Goal: Task Accomplishment & Management: Use online tool/utility

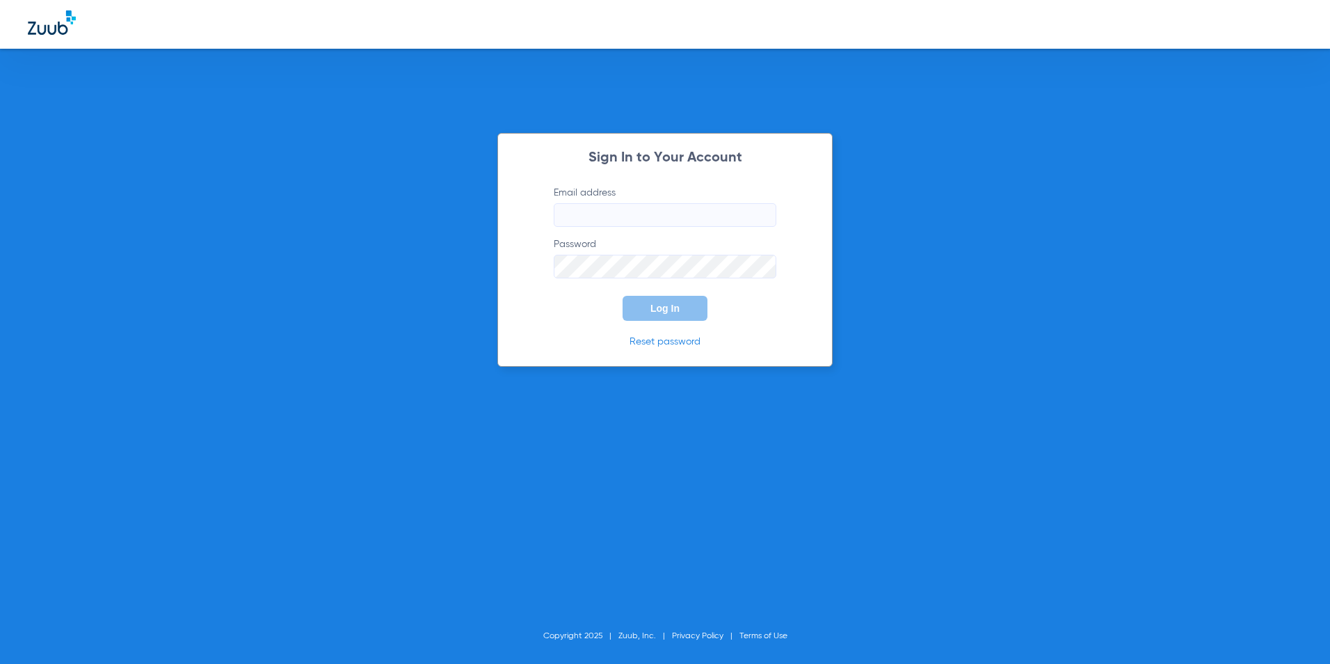
type input "[EMAIL_ADDRESS][DOMAIN_NAME]"
click at [657, 308] on span "Log In" at bounding box center [664, 308] width 29 height 11
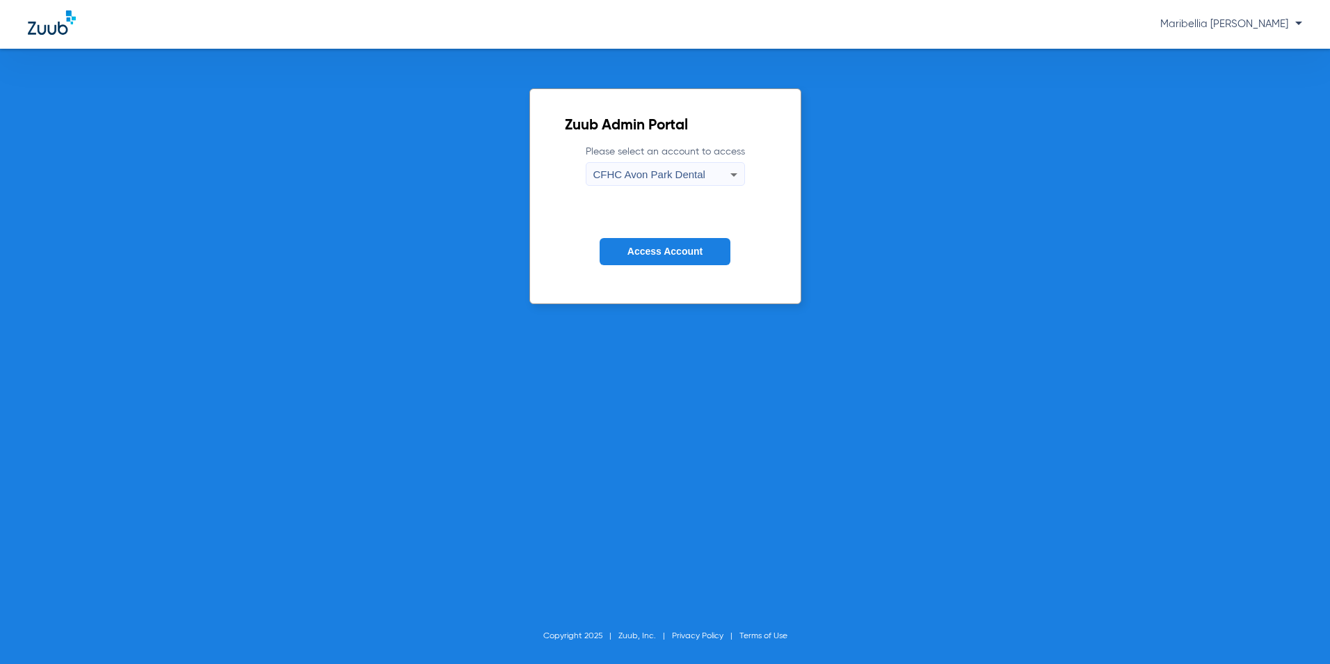
click at [674, 153] on label "Please select an account to access [GEOGRAPHIC_DATA] Dental" at bounding box center [665, 165] width 159 height 41
click at [674, 169] on div "CFHC Avon Park Dental" at bounding box center [661, 175] width 137 height 24
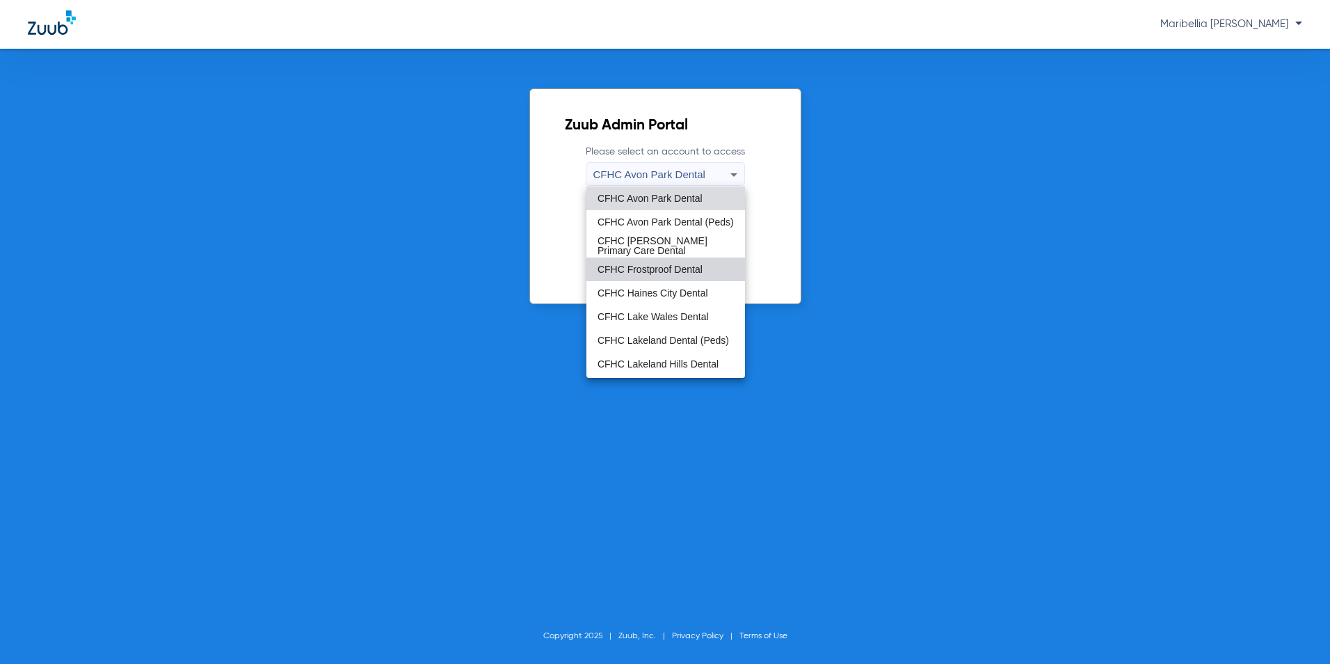
click at [680, 263] on mat-option "CFHC Frostproof Dental" at bounding box center [665, 269] width 159 height 24
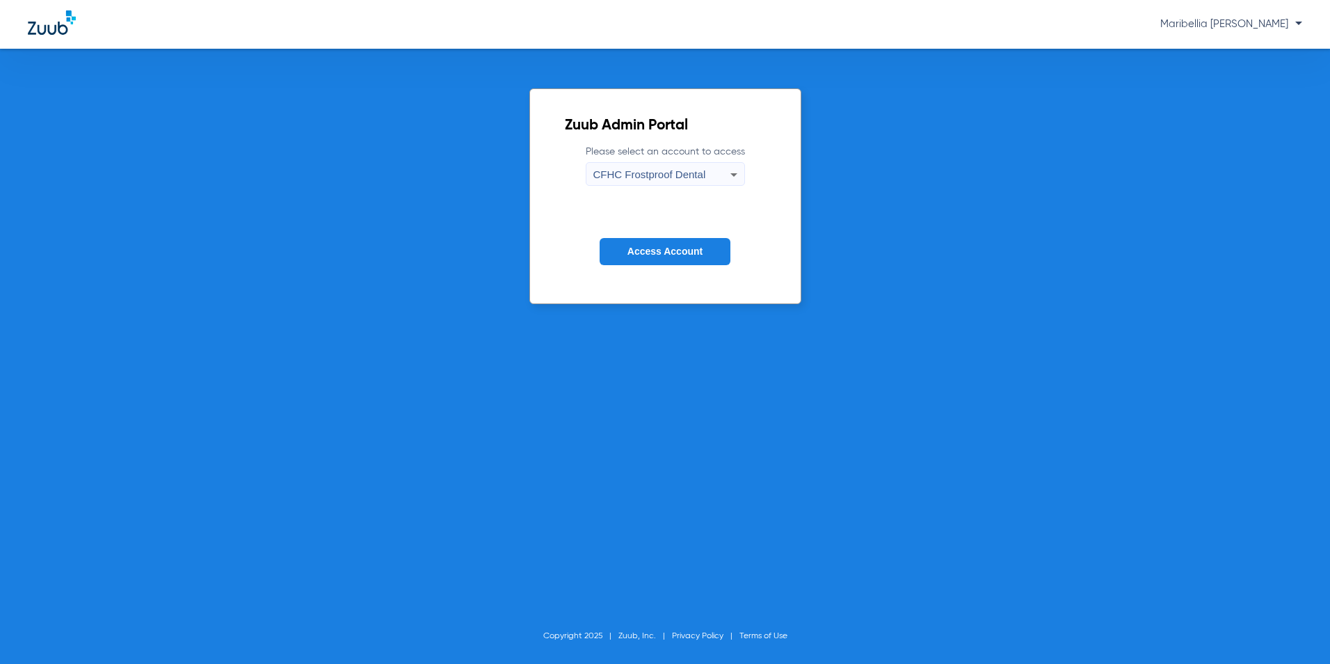
click at [678, 259] on button "Access Account" at bounding box center [665, 251] width 131 height 27
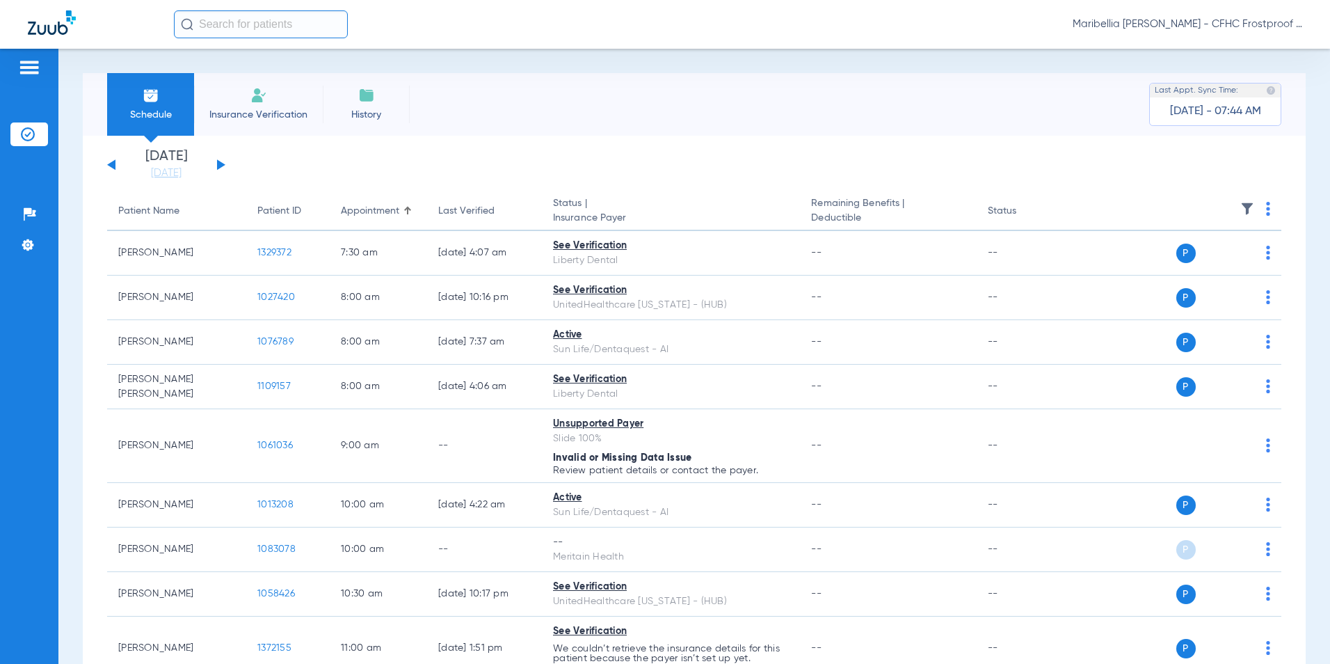
click at [218, 161] on button at bounding box center [221, 164] width 8 height 10
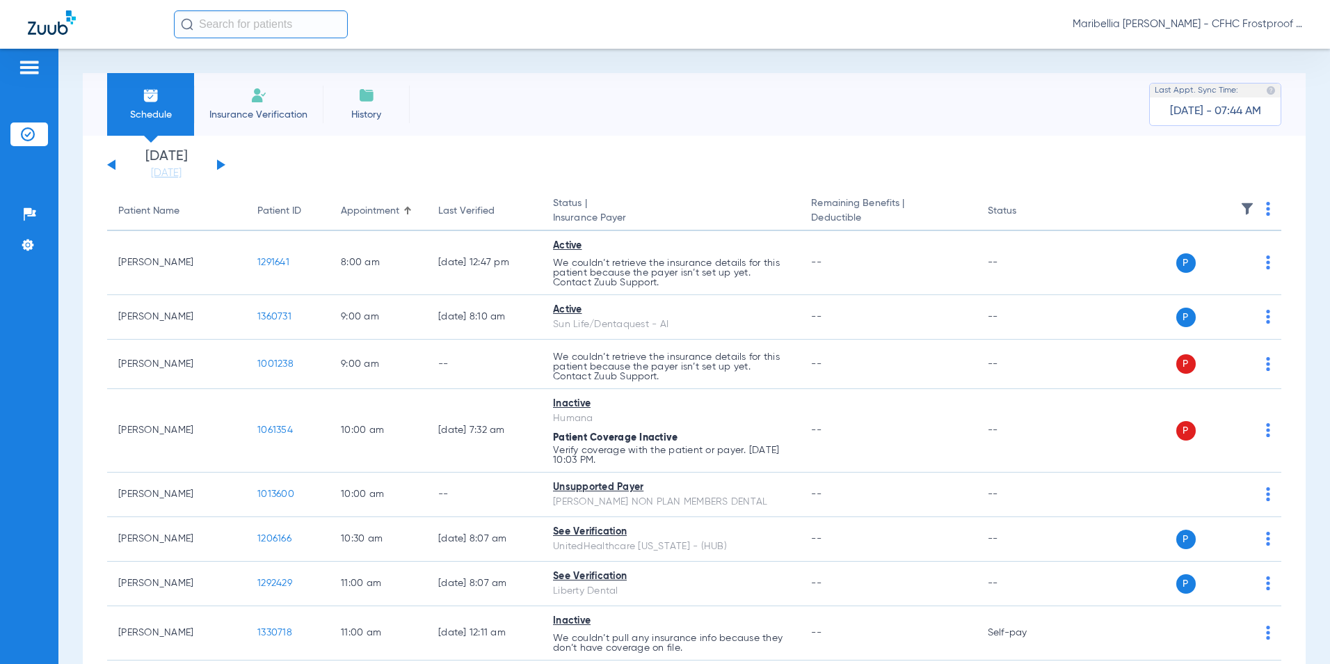
click at [218, 161] on button at bounding box center [221, 164] width 8 height 10
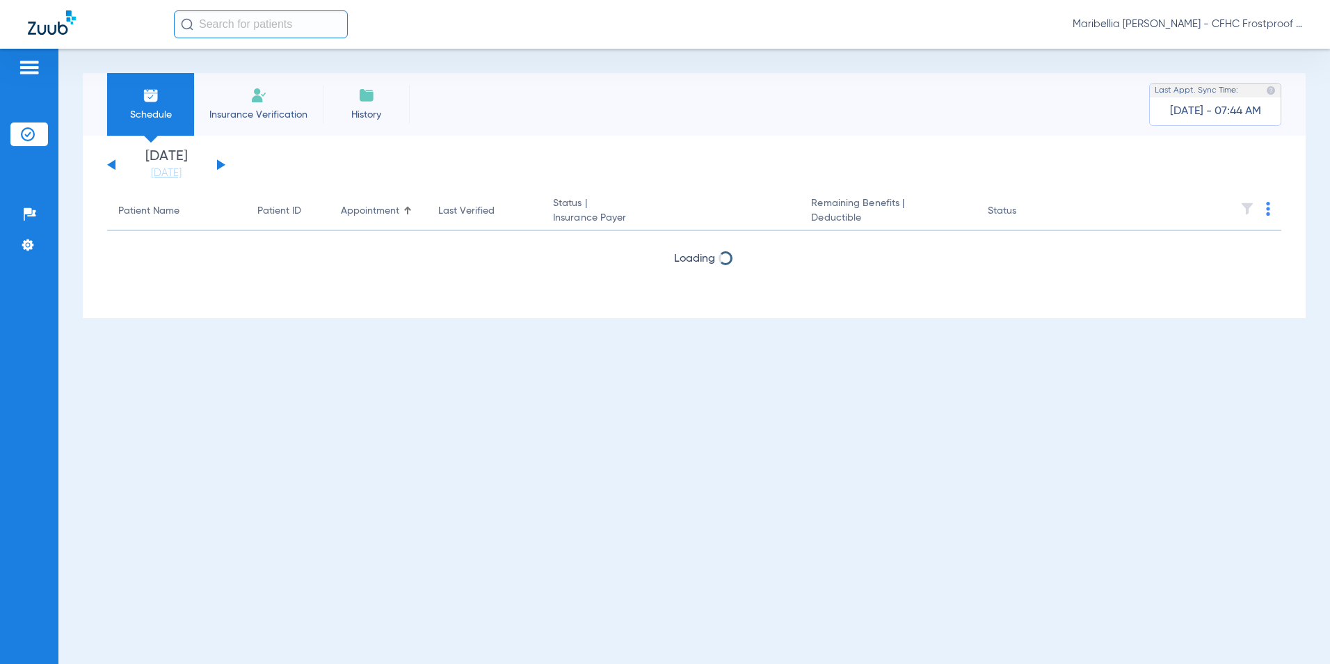
click at [218, 161] on button at bounding box center [221, 164] width 8 height 10
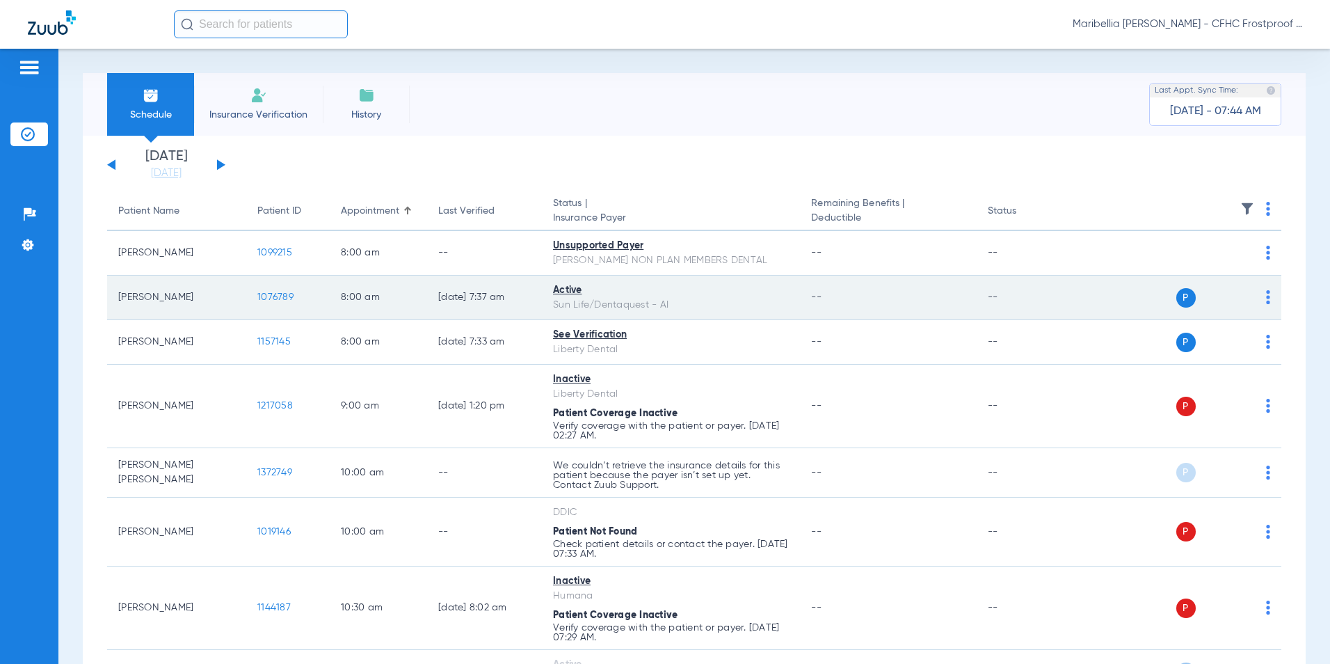
click at [266, 295] on span "1076789" at bounding box center [275, 297] width 36 height 10
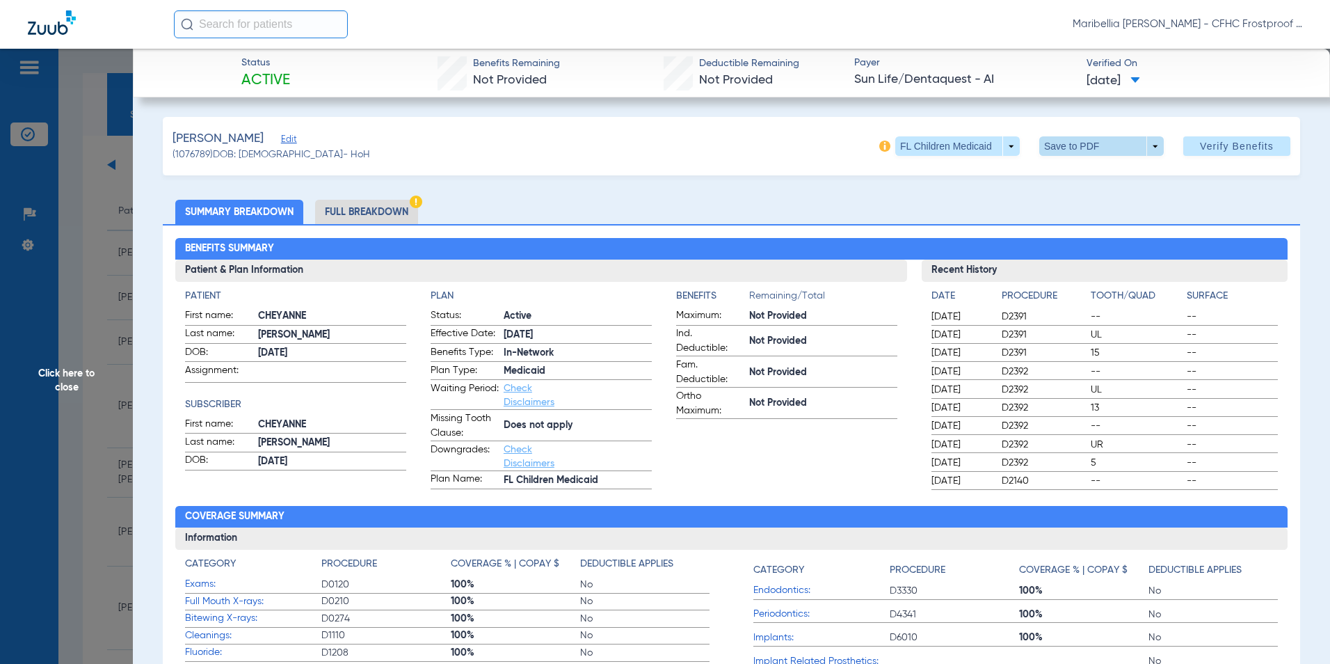
click at [1117, 150] on span at bounding box center [1101, 145] width 125 height 19
click at [1054, 181] on mat-icon "insert_drive_file" at bounding box center [1049, 174] width 17 height 17
click at [92, 370] on span "Click here to close" at bounding box center [66, 381] width 133 height 664
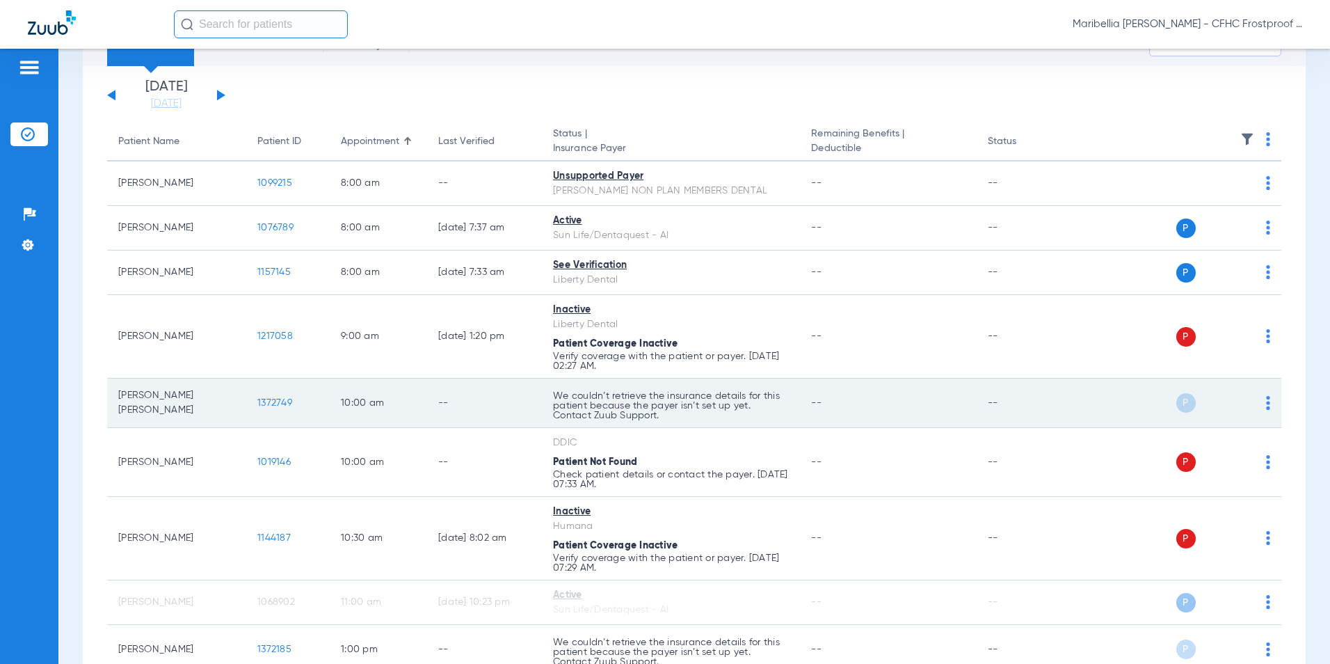
scroll to position [139, 0]
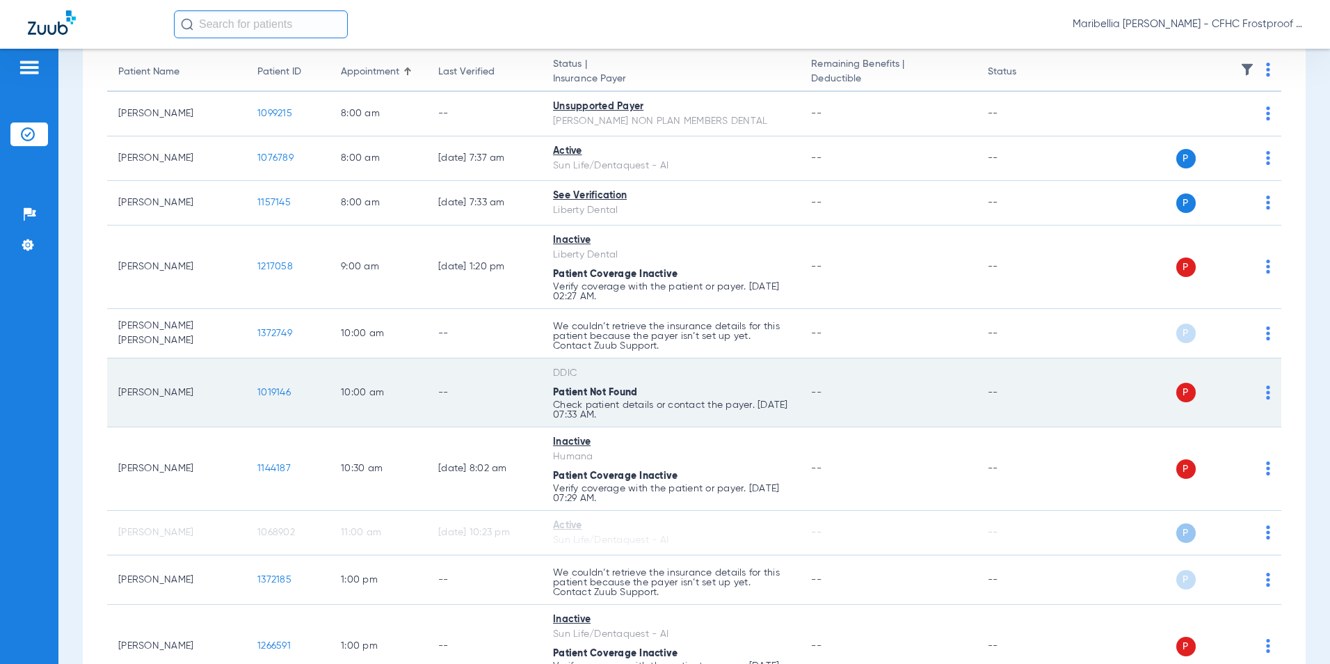
click at [287, 393] on span "1019146" at bounding box center [273, 393] width 33 height 10
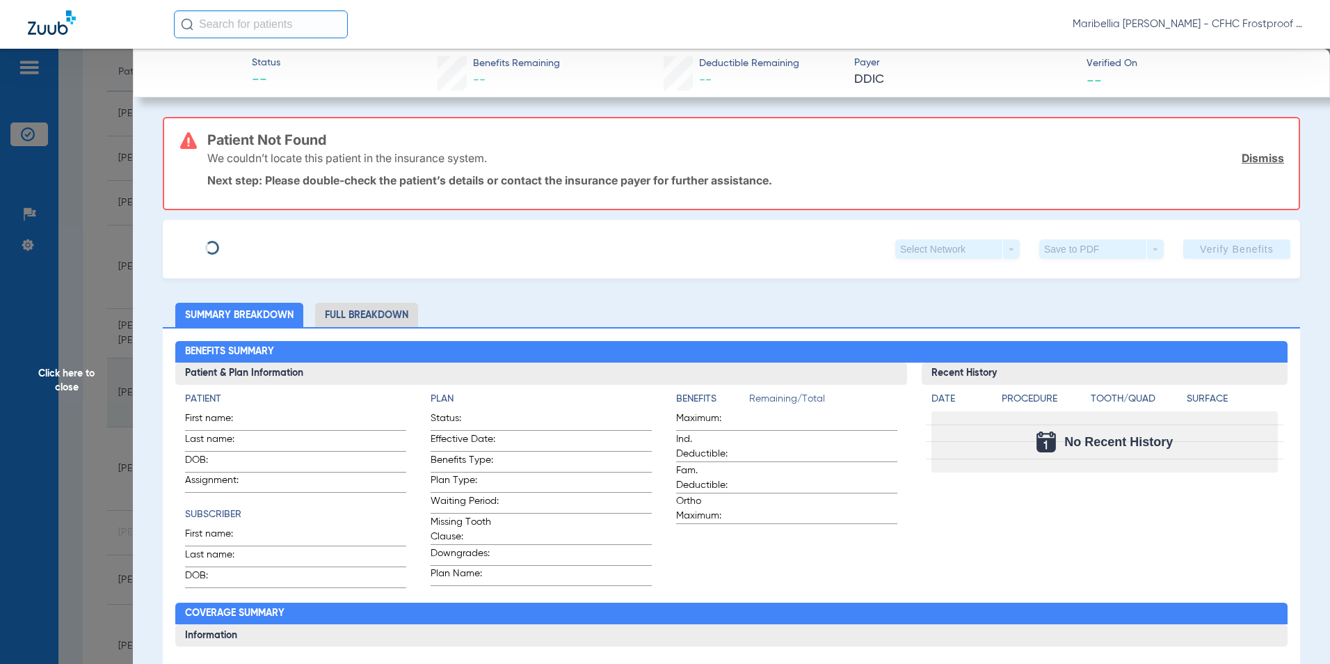
type input "[PERSON_NAME]"
type input "AGOSTO"
type input "[DATE]"
type input "348521141"
type input "5001410014"
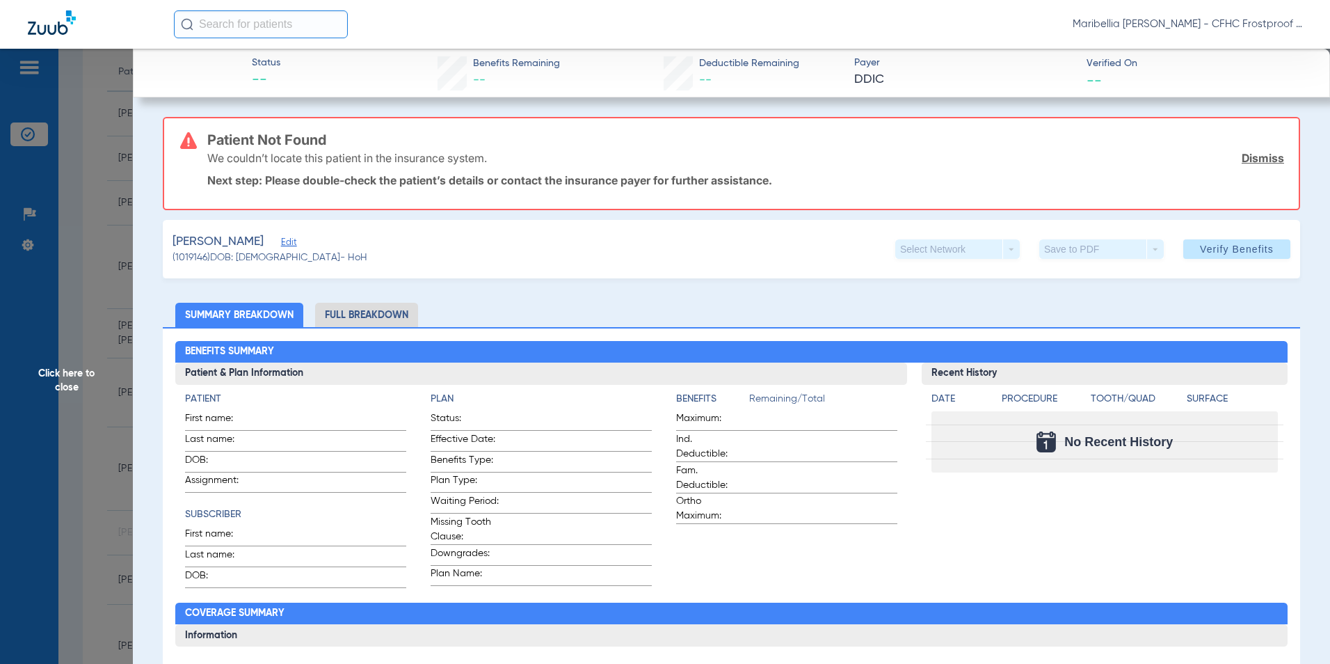
drag, startPoint x: 287, startPoint y: 393, endPoint x: 280, endPoint y: 243, distance: 150.5
click at [281, 243] on span "Edit" at bounding box center [287, 243] width 13 height 13
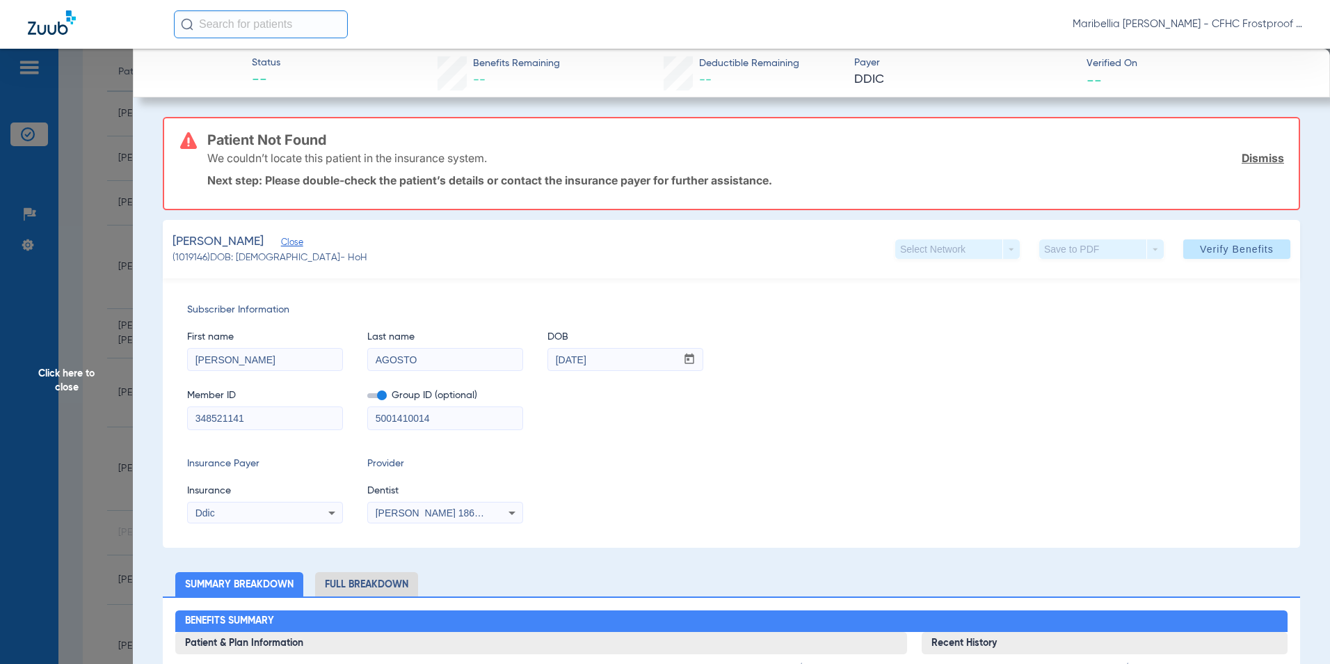
click at [381, 393] on span at bounding box center [376, 395] width 19 height 5
click at [367, 398] on input "checkbox" at bounding box center [367, 398] width 0 height 0
click at [298, 510] on div "Ddic" at bounding box center [251, 513] width 112 height 10
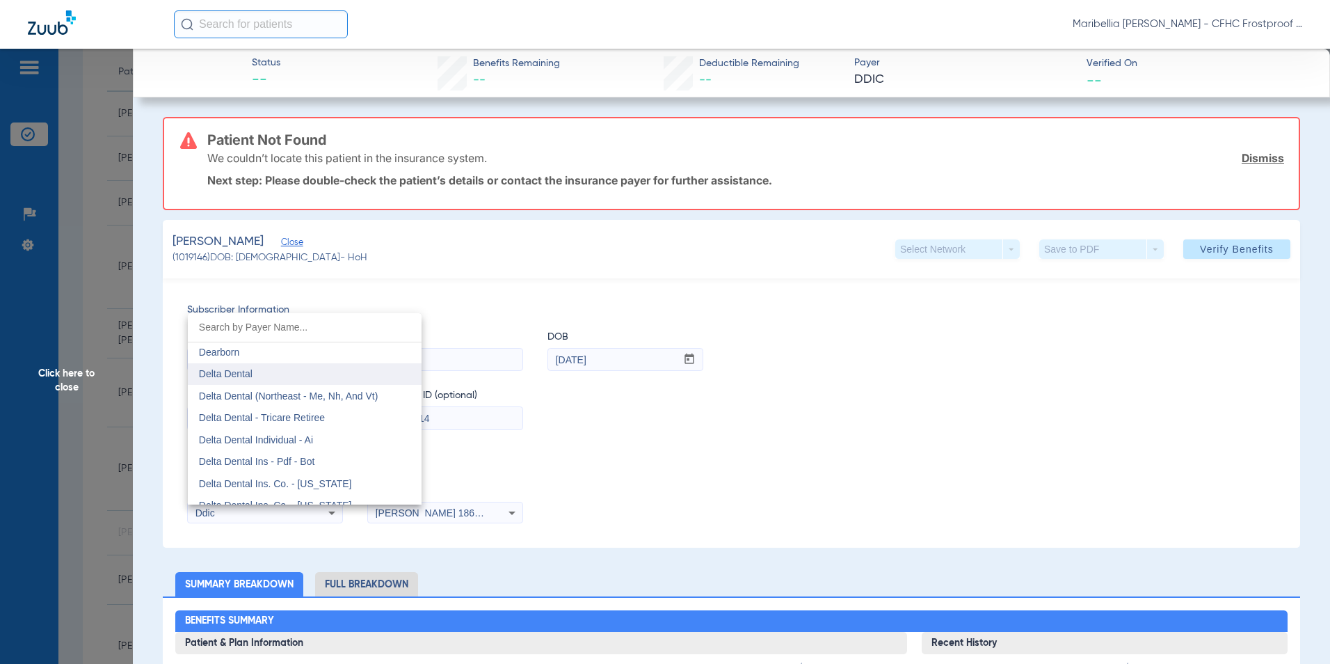
scroll to position [2283, 0]
click at [243, 355] on span "Delta Dental" at bounding box center [226, 349] width 54 height 11
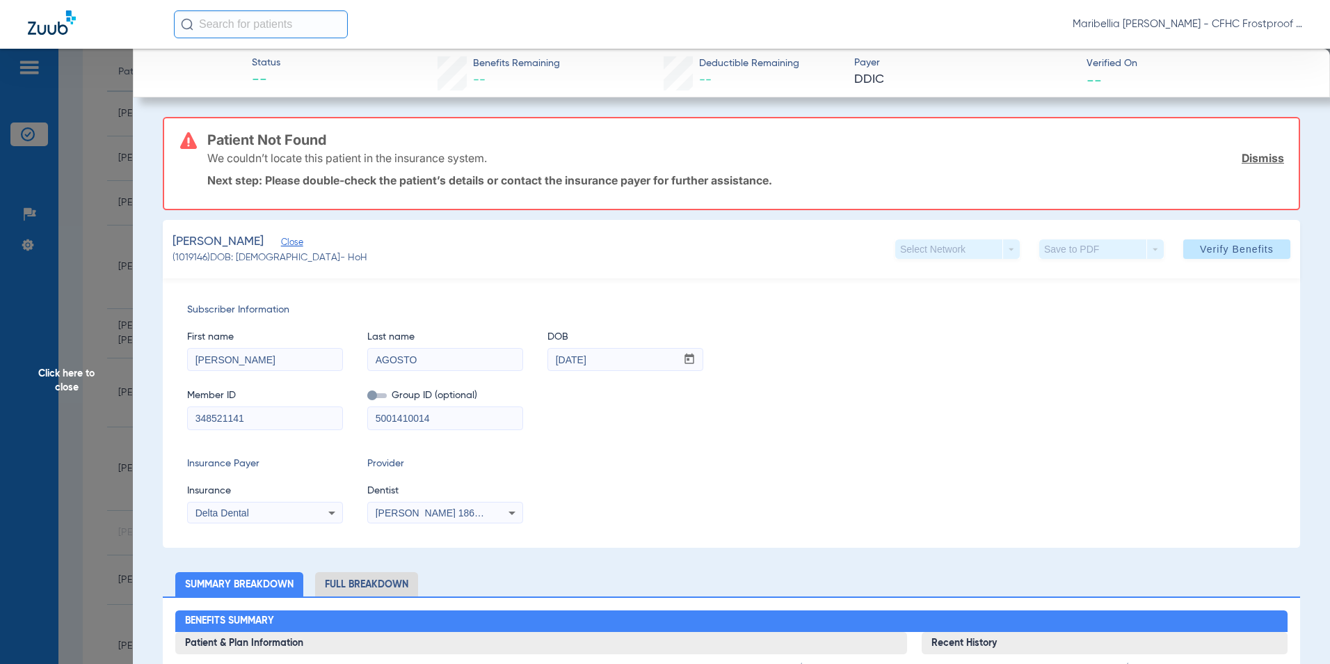
drag, startPoint x: 1247, startPoint y: 246, endPoint x: 1208, endPoint y: 246, distance: 38.3
click at [1246, 246] on span "Verify Benefits" at bounding box center [1237, 248] width 74 height 11
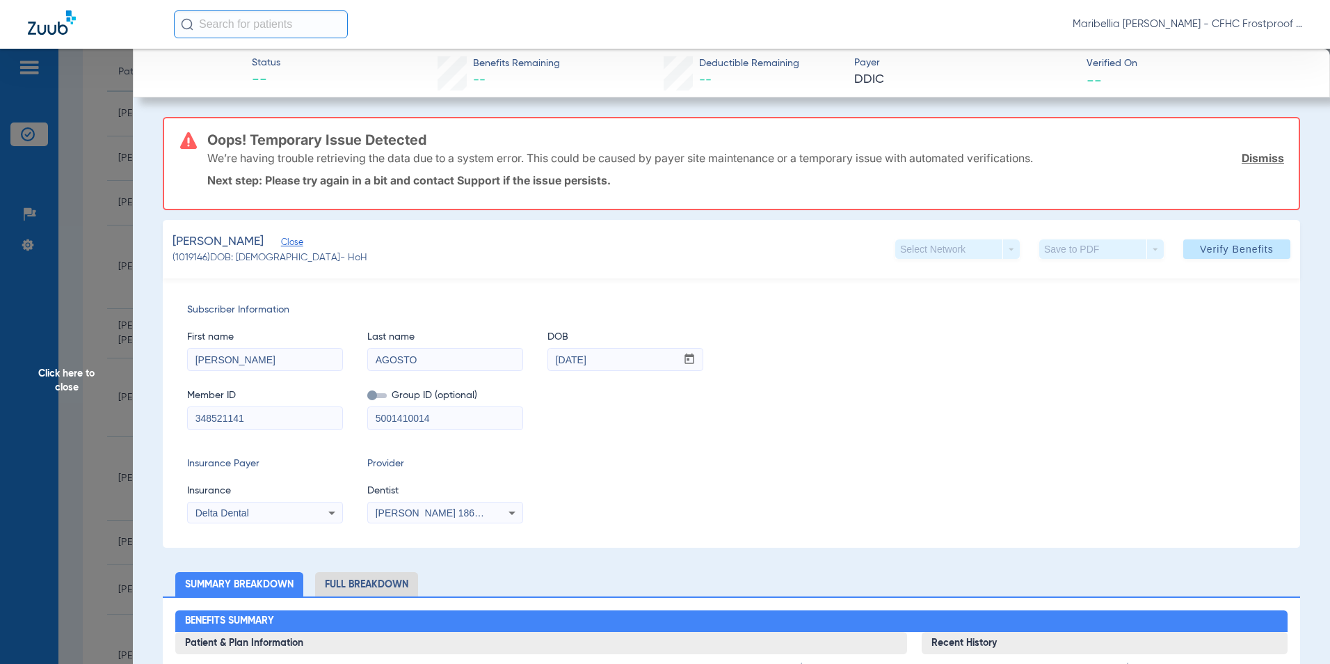
click at [88, 378] on span "Click here to close" at bounding box center [66, 381] width 133 height 664
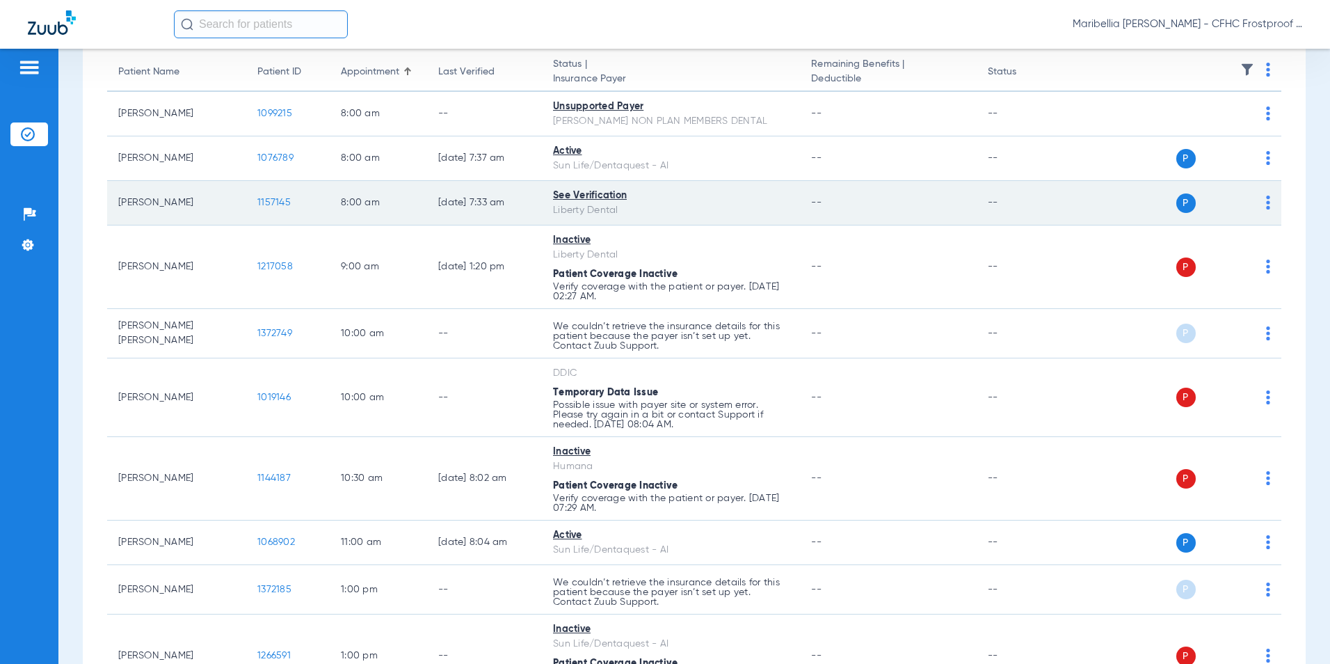
click at [276, 202] on span "1157145" at bounding box center [273, 203] width 33 height 10
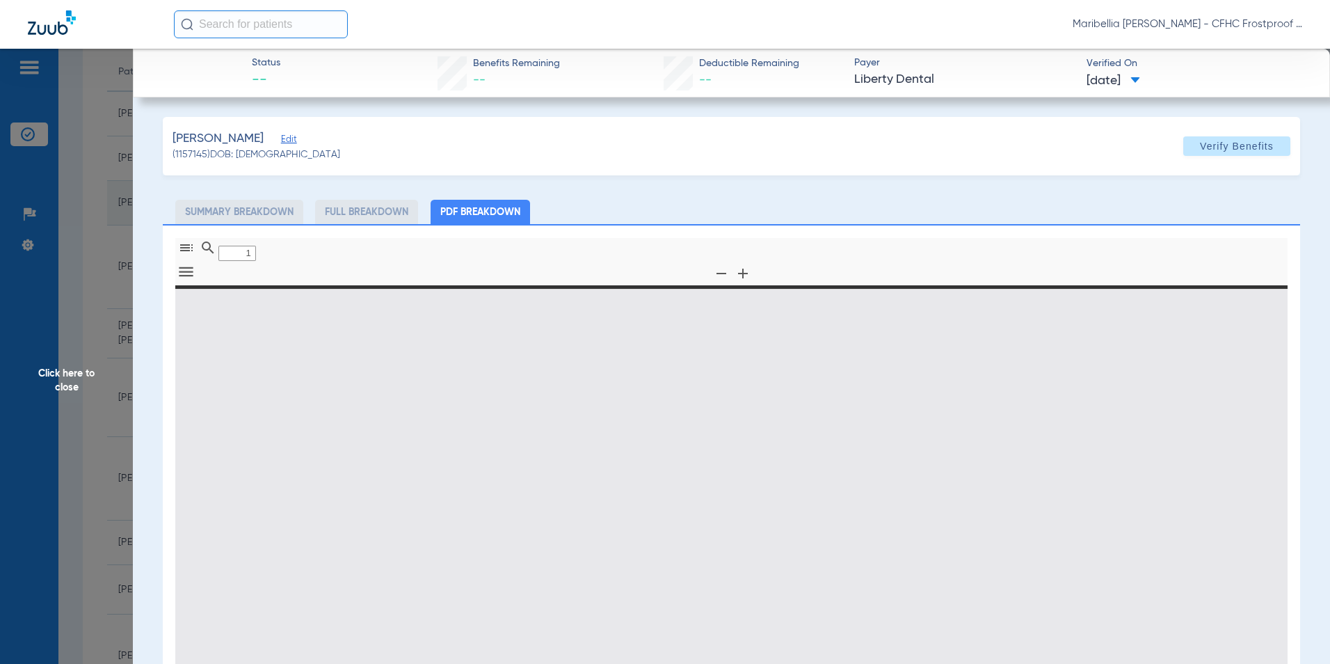
type input "0"
select select "page-width"
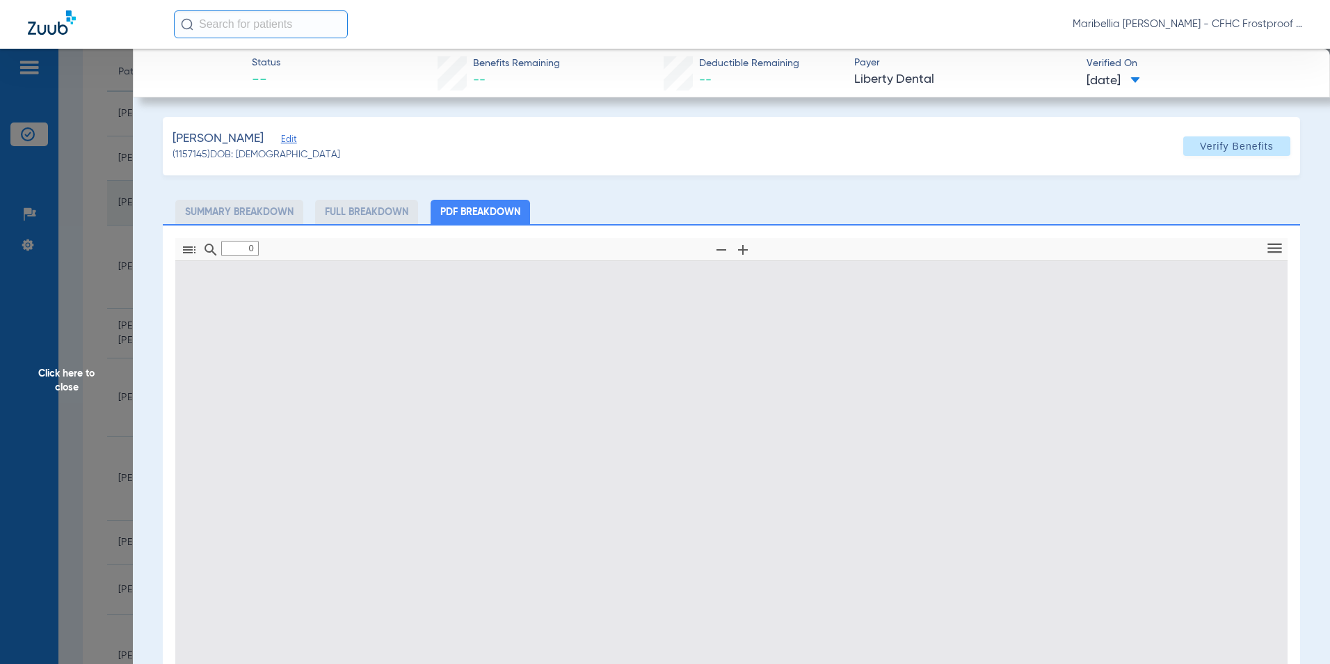
type input "1"
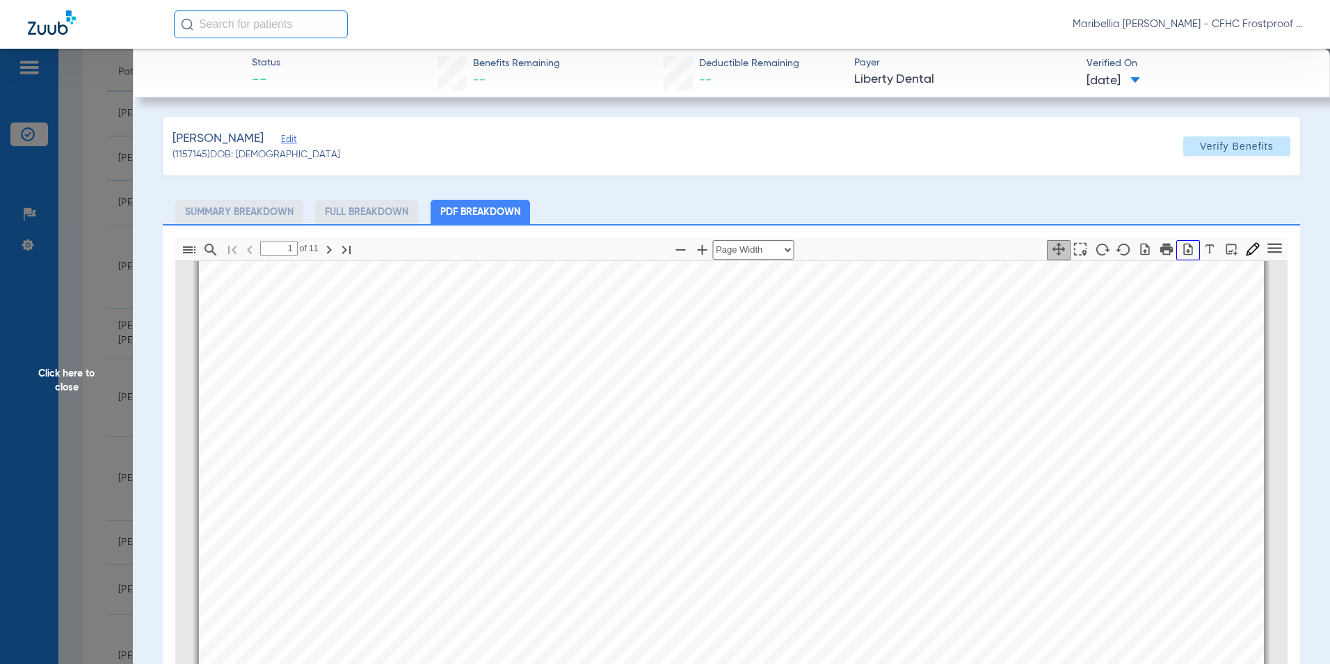
click at [1184, 253] on icon "button" at bounding box center [1188, 249] width 9 height 12
click at [58, 388] on span "Click here to close" at bounding box center [66, 381] width 133 height 664
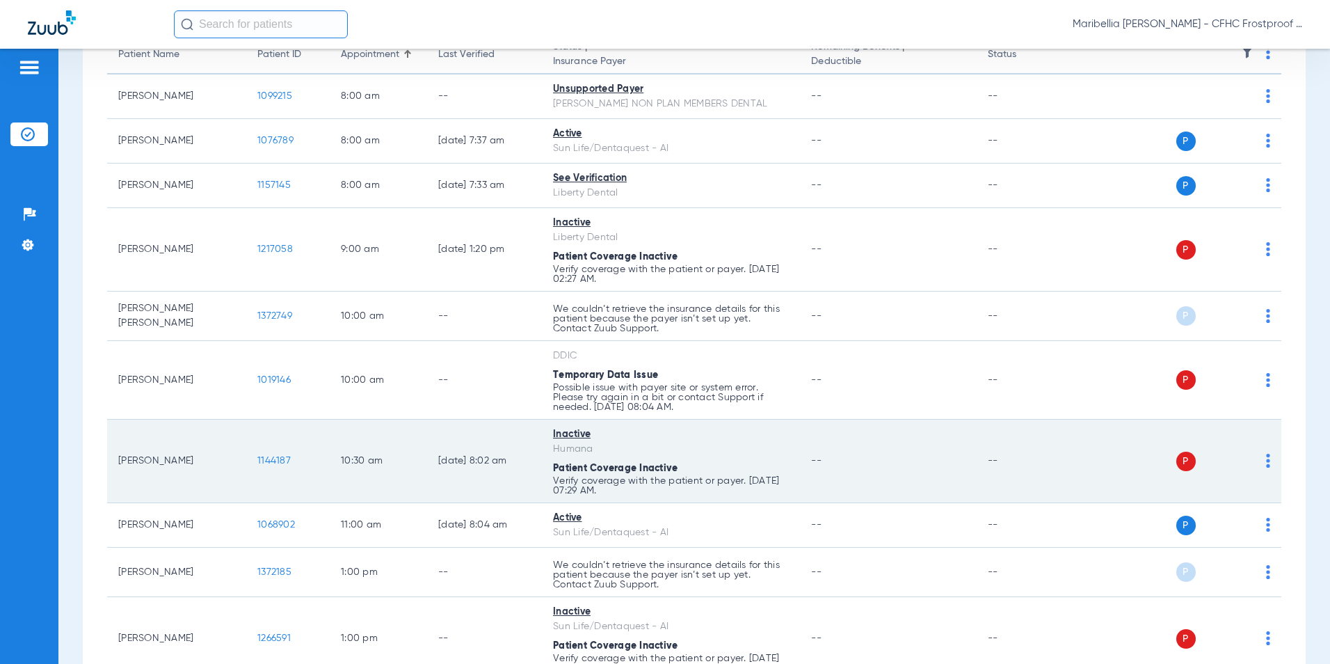
scroll to position [0, 0]
